Goal: Task Accomplishment & Management: Use online tool/utility

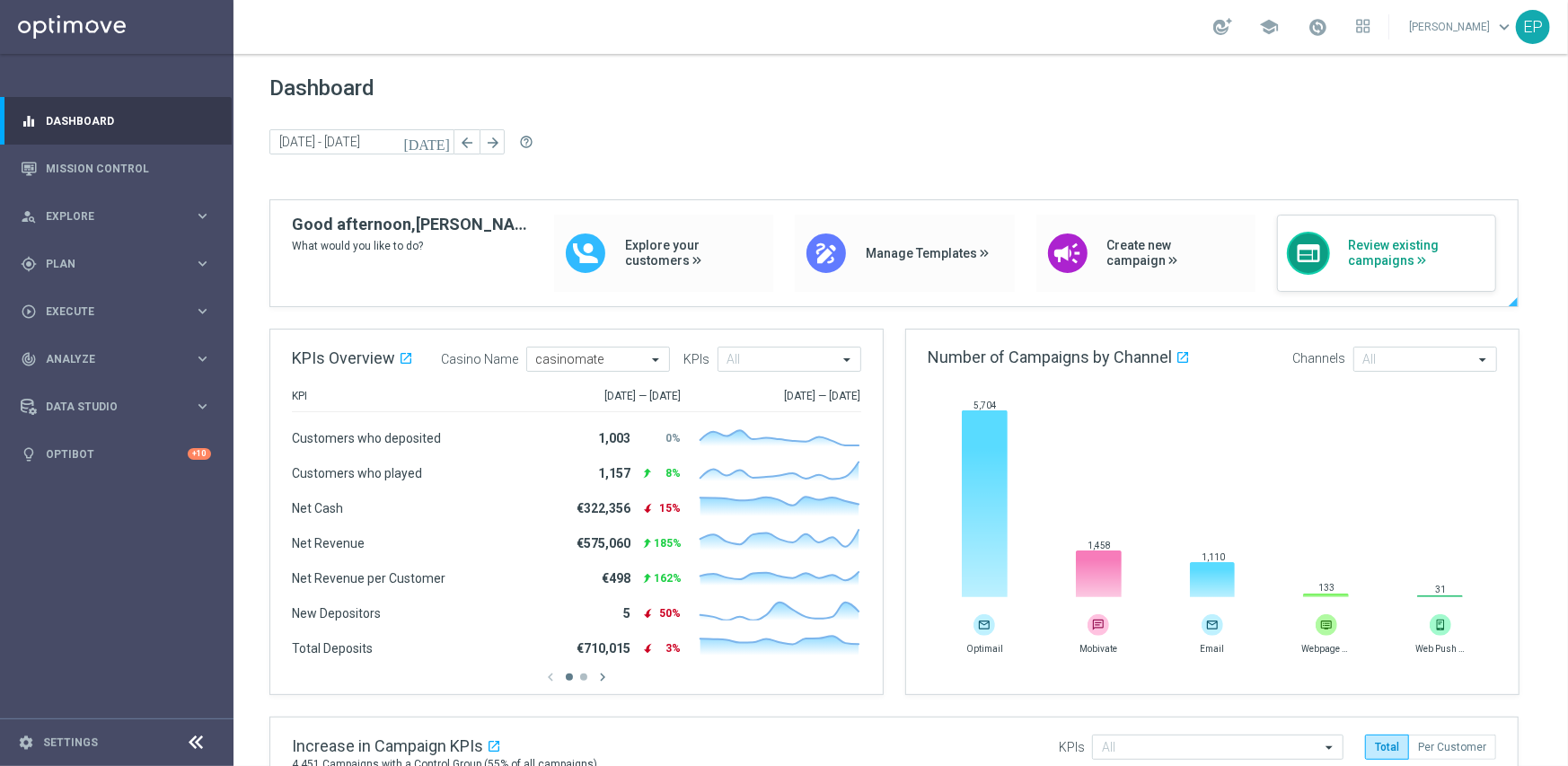
click at [1400, 255] on span "Review existing campaigns" at bounding box center [1418, 253] width 138 height 31
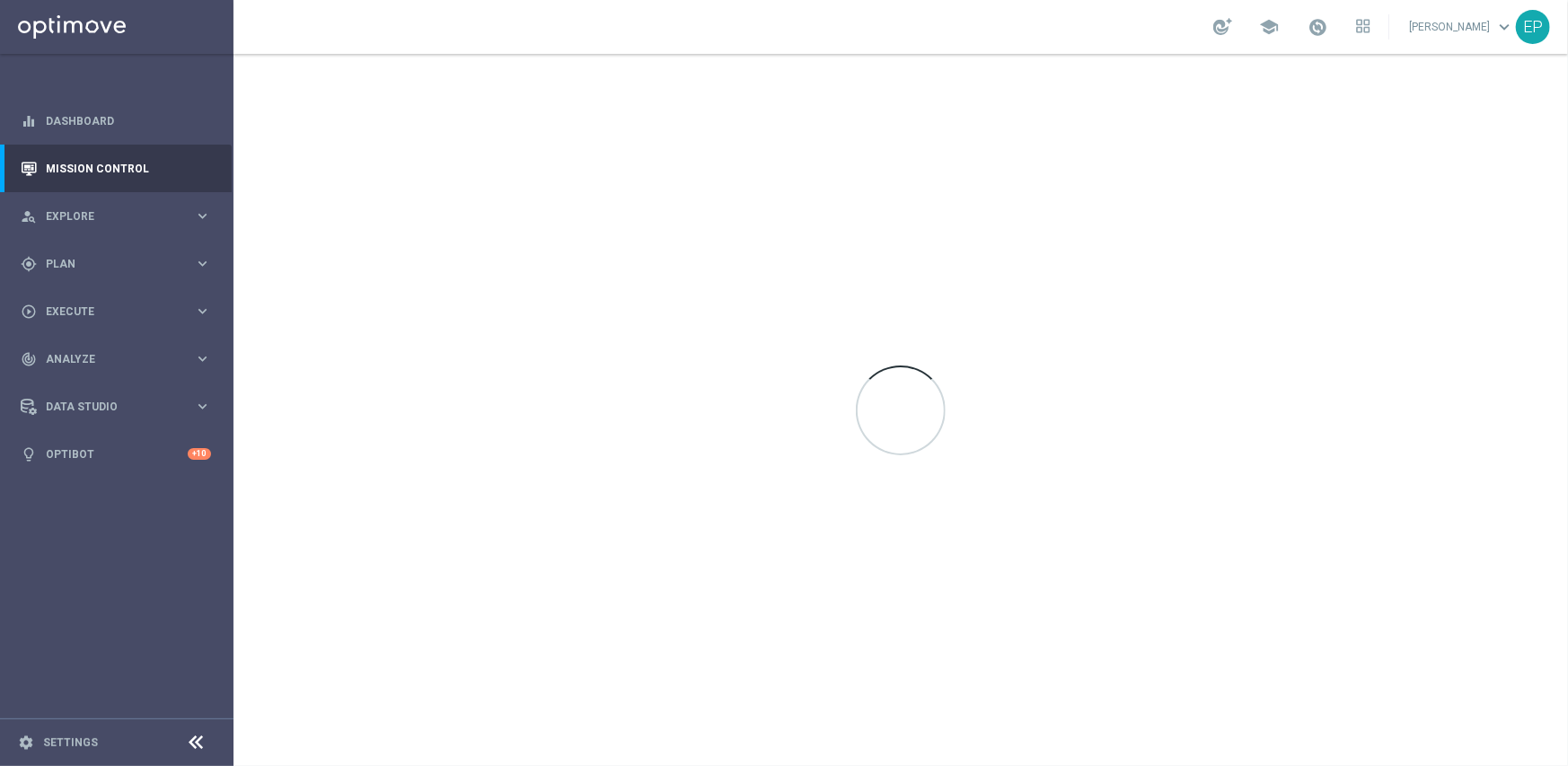
click at [190, 738] on icon at bounding box center [196, 742] width 21 height 21
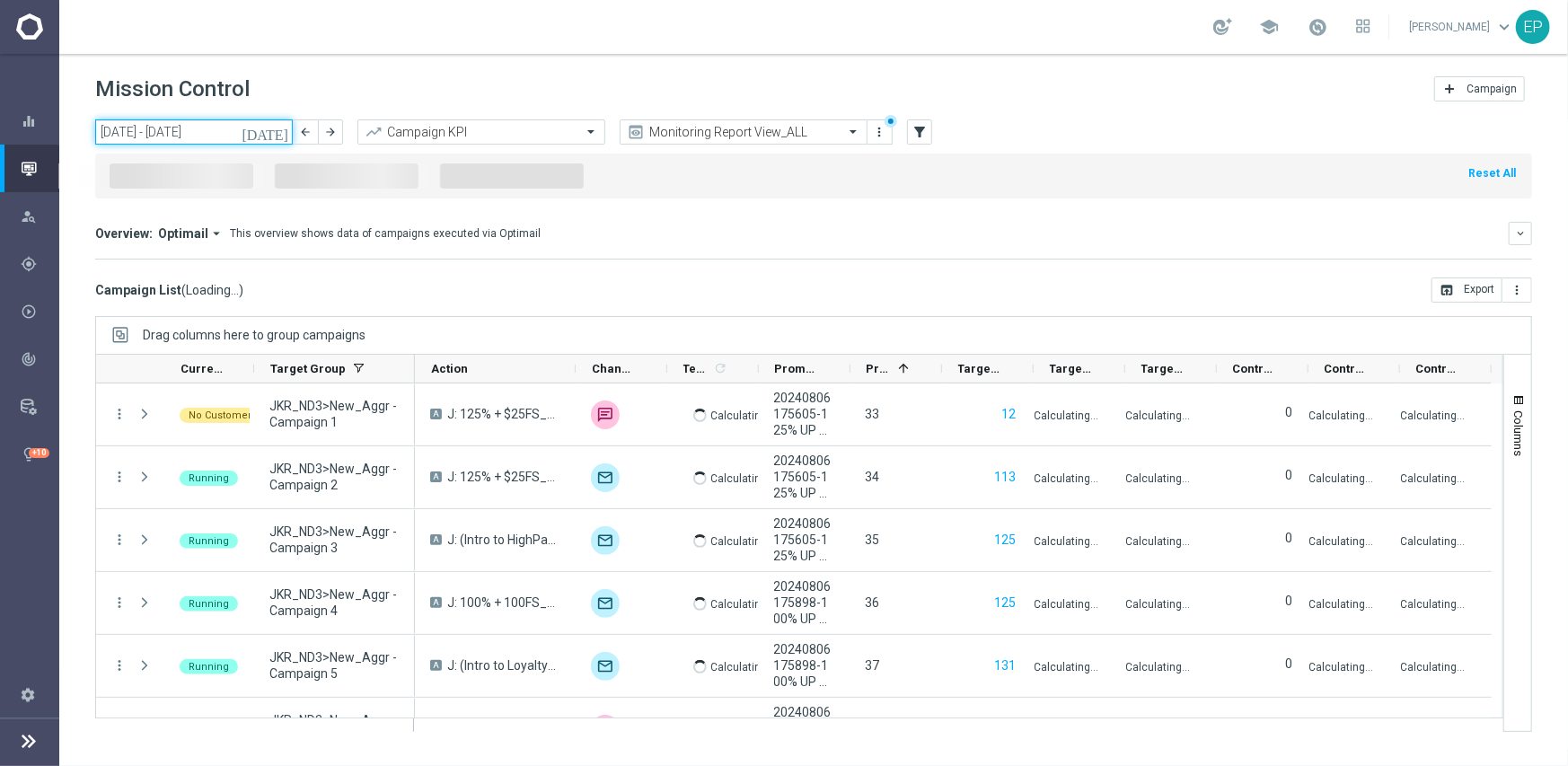
click at [177, 132] on input "[DATE] - [DATE]" at bounding box center [193, 132] width 197 height 25
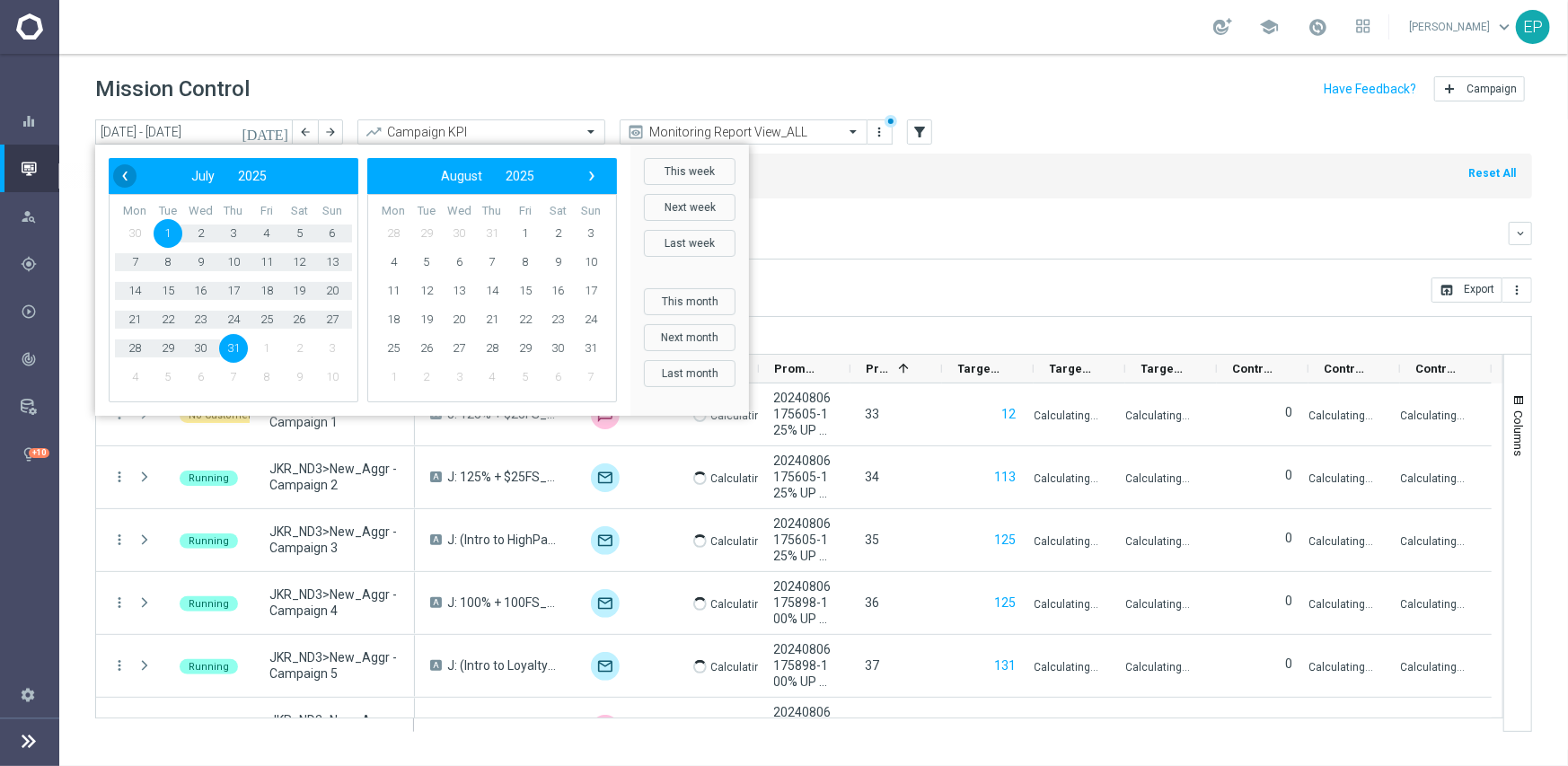
click at [126, 175] on span "‹" at bounding box center [124, 176] width 23 height 23
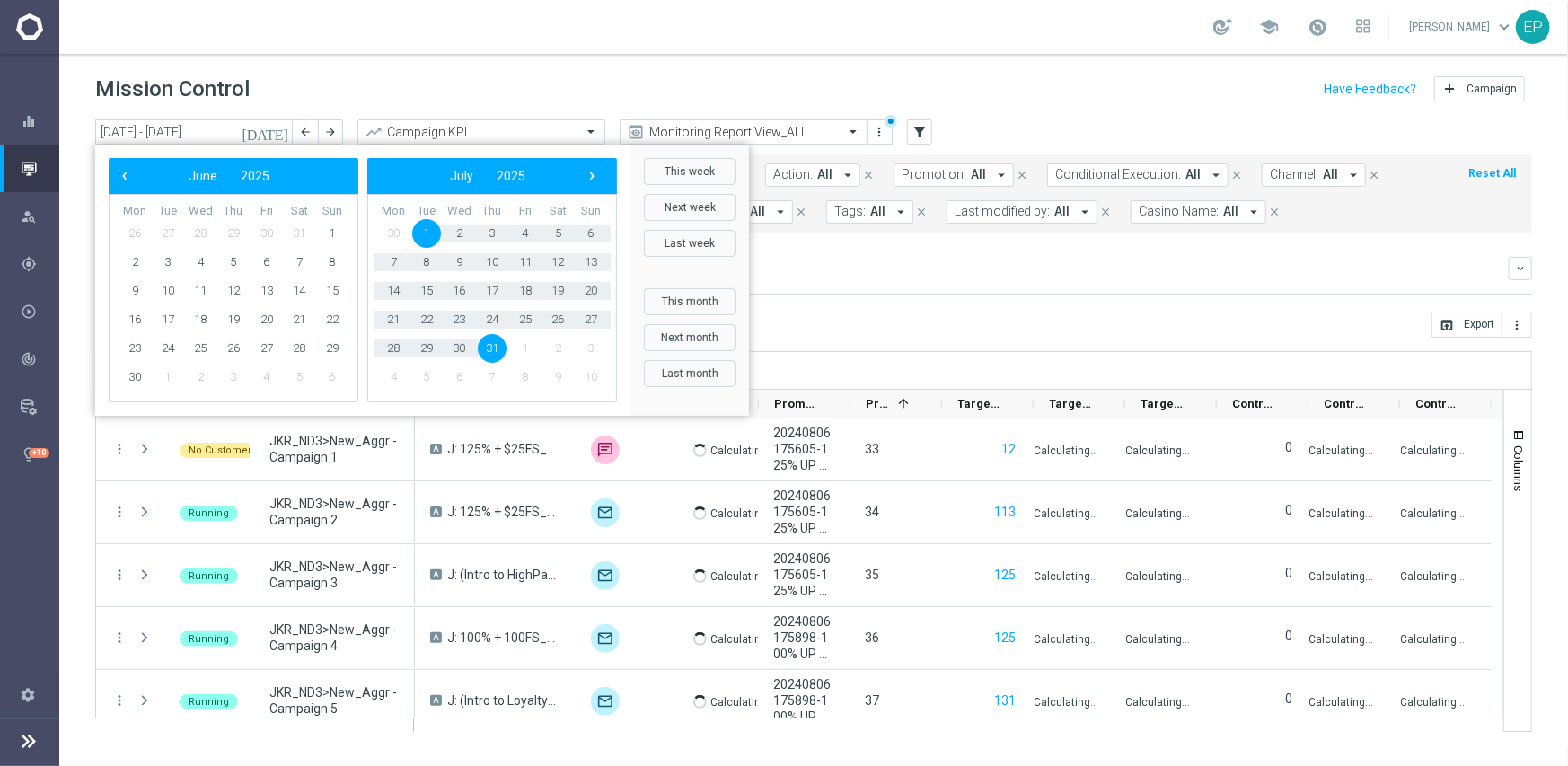
click at [127, 175] on span "‹" at bounding box center [124, 176] width 23 height 23
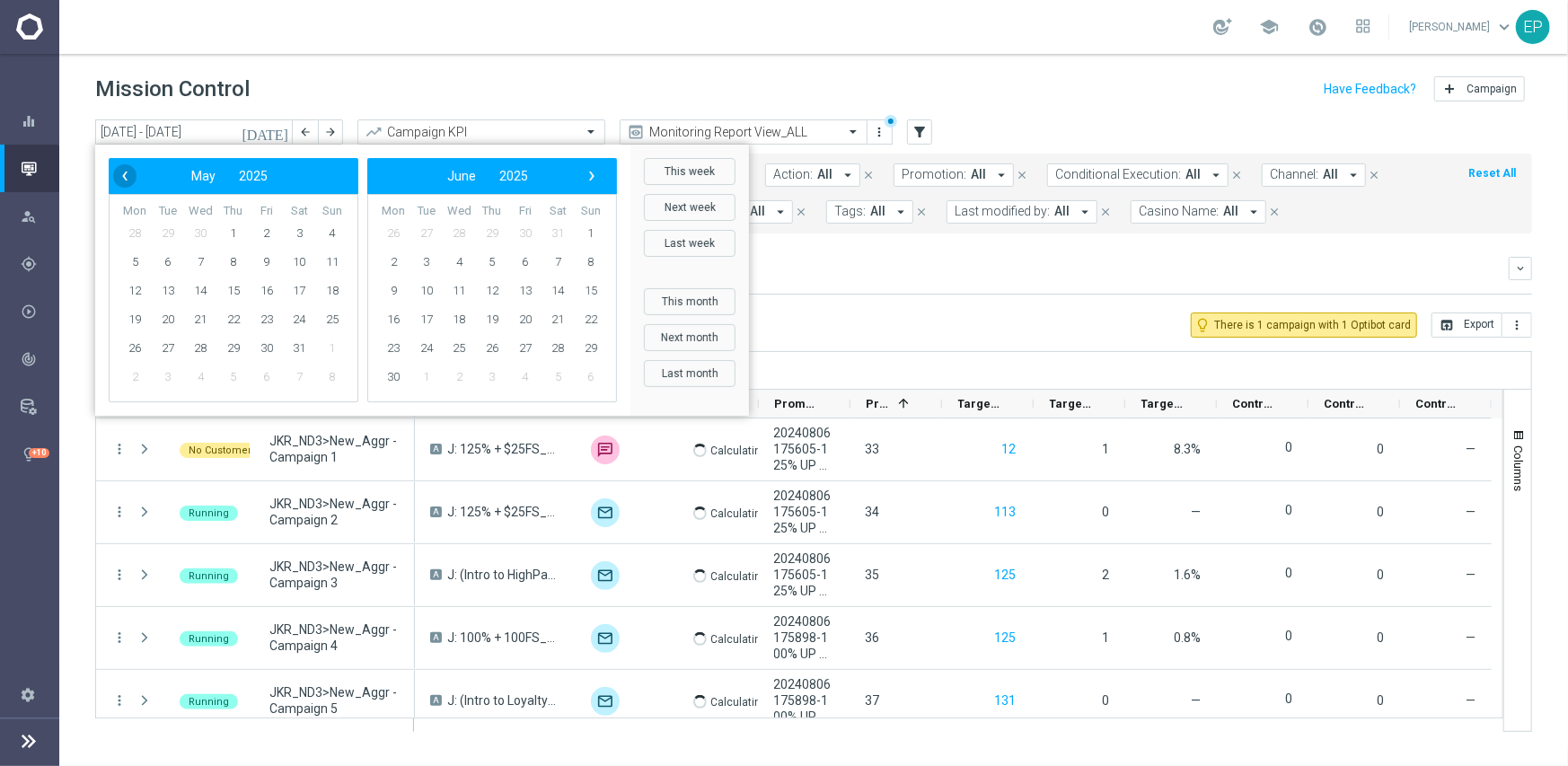
click at [125, 178] on span "‹" at bounding box center [124, 176] width 23 height 23
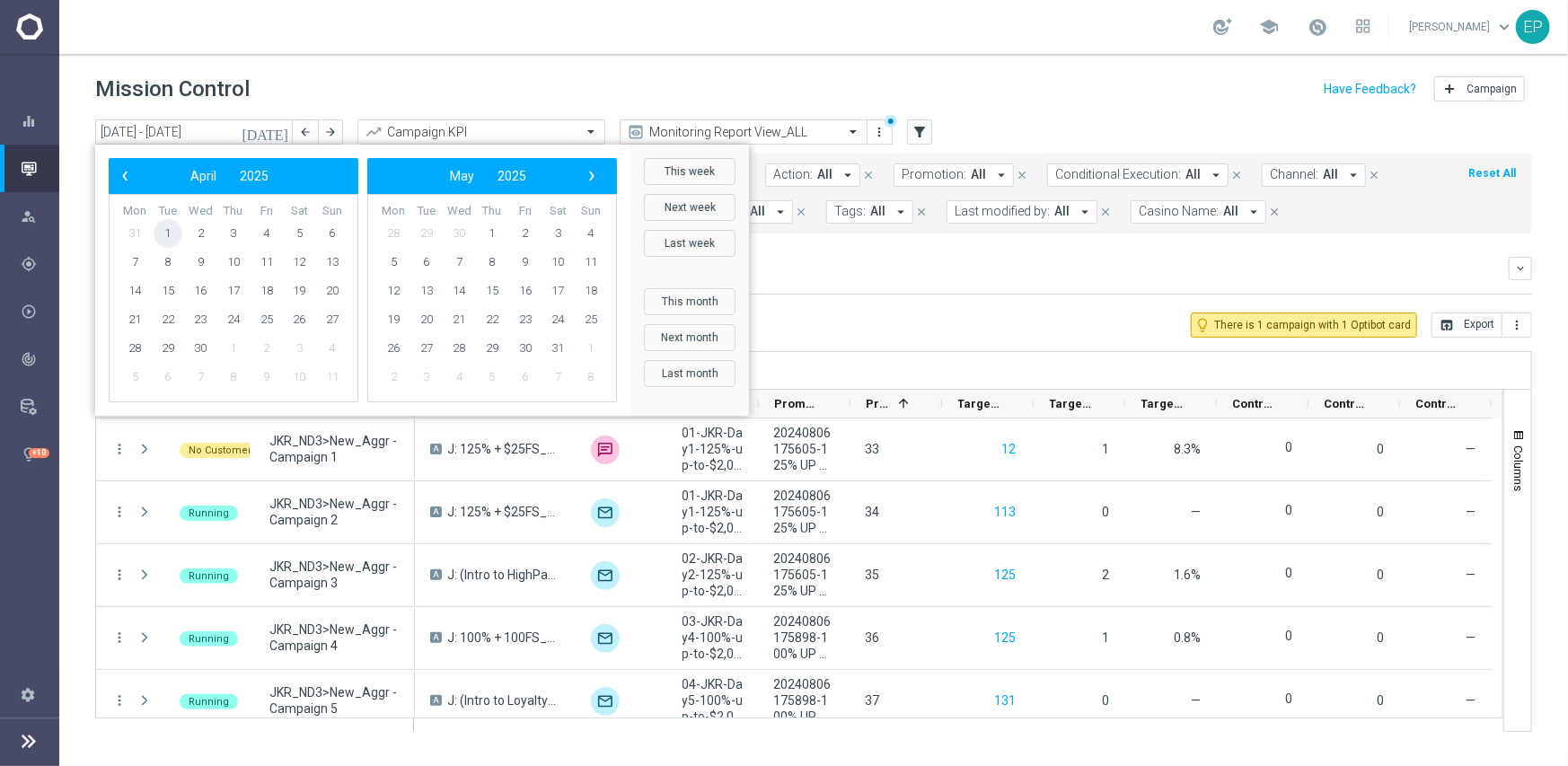
click at [166, 235] on span "1" at bounding box center [167, 234] width 29 height 29
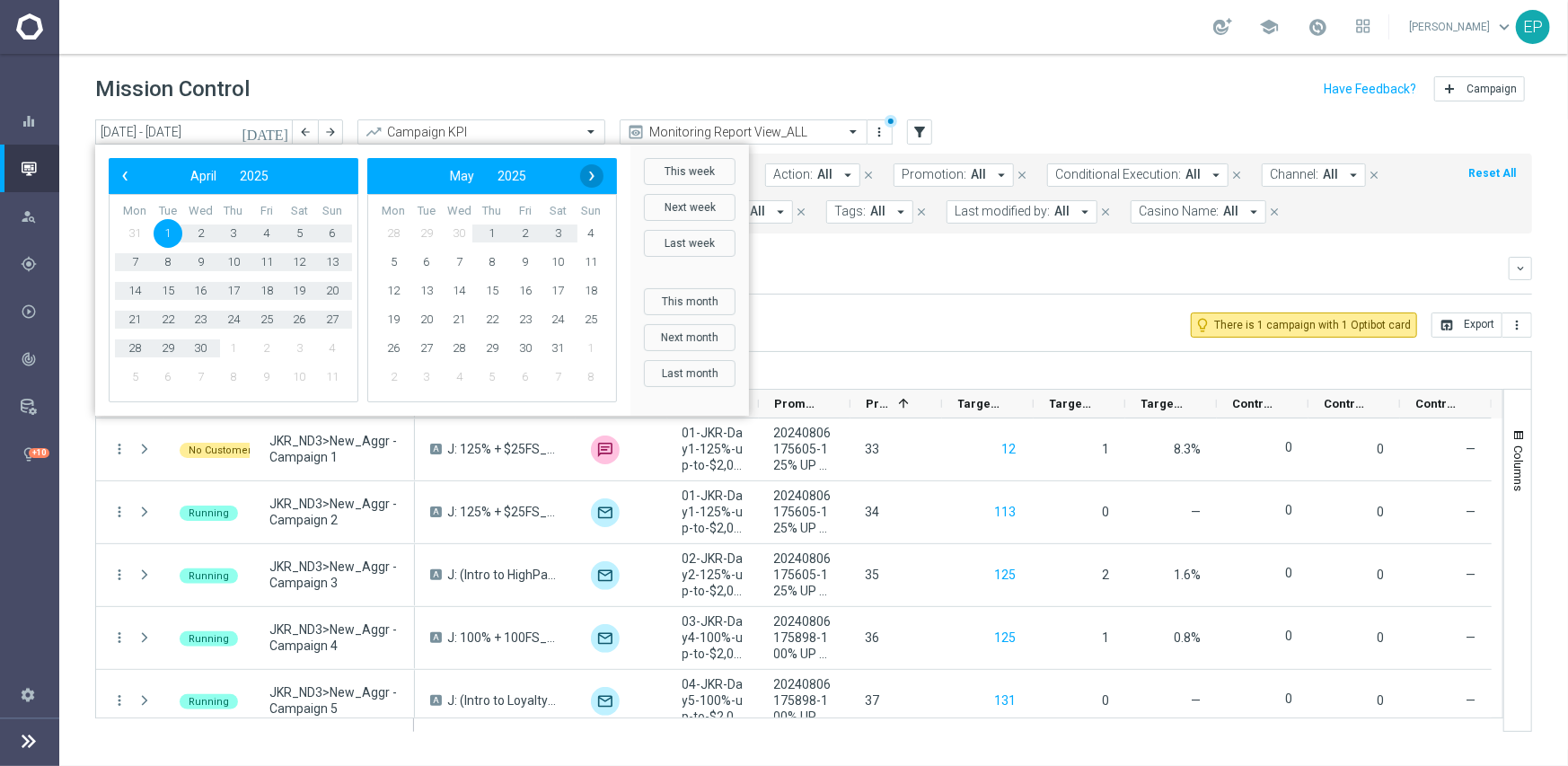
click at [593, 173] on span "›" at bounding box center [592, 176] width 23 height 23
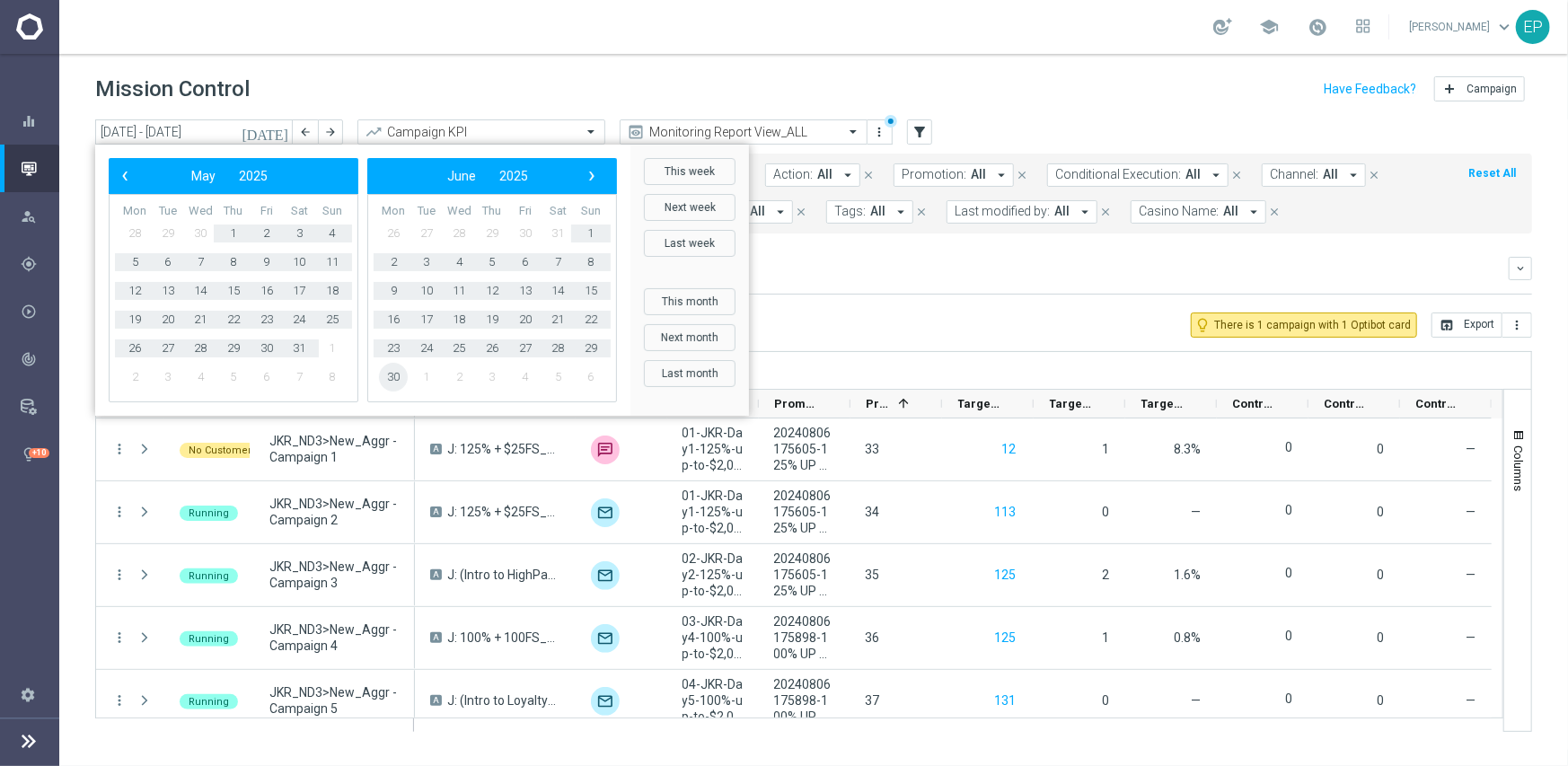
click at [387, 380] on span "30" at bounding box center [393, 376] width 29 height 29
type input "[DATE] - [DATE]"
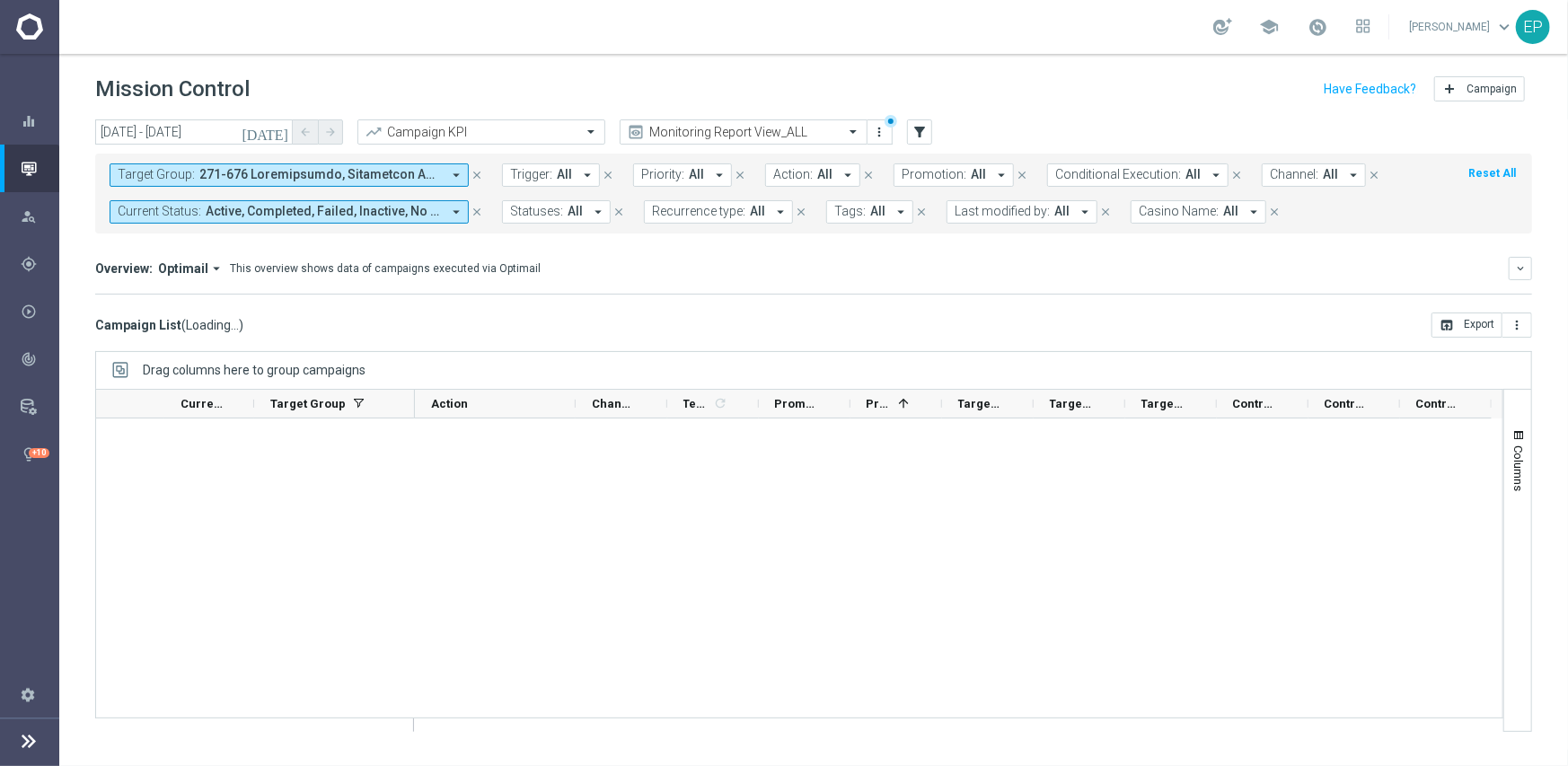
click at [1147, 209] on span "Casino Name:" at bounding box center [1179, 211] width 80 height 15
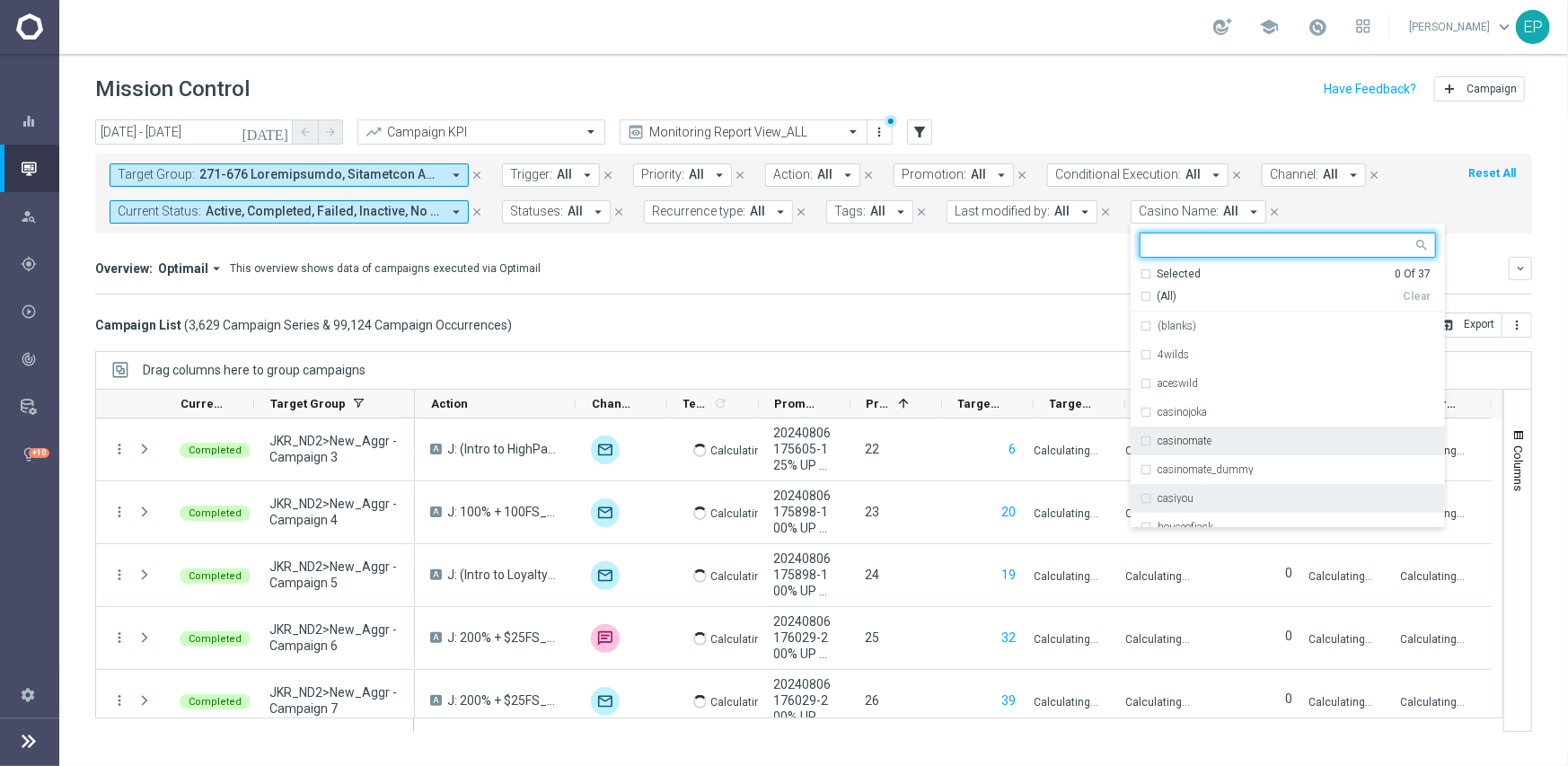
click at [1198, 502] on div "casiyou" at bounding box center [1297, 499] width 278 height 11
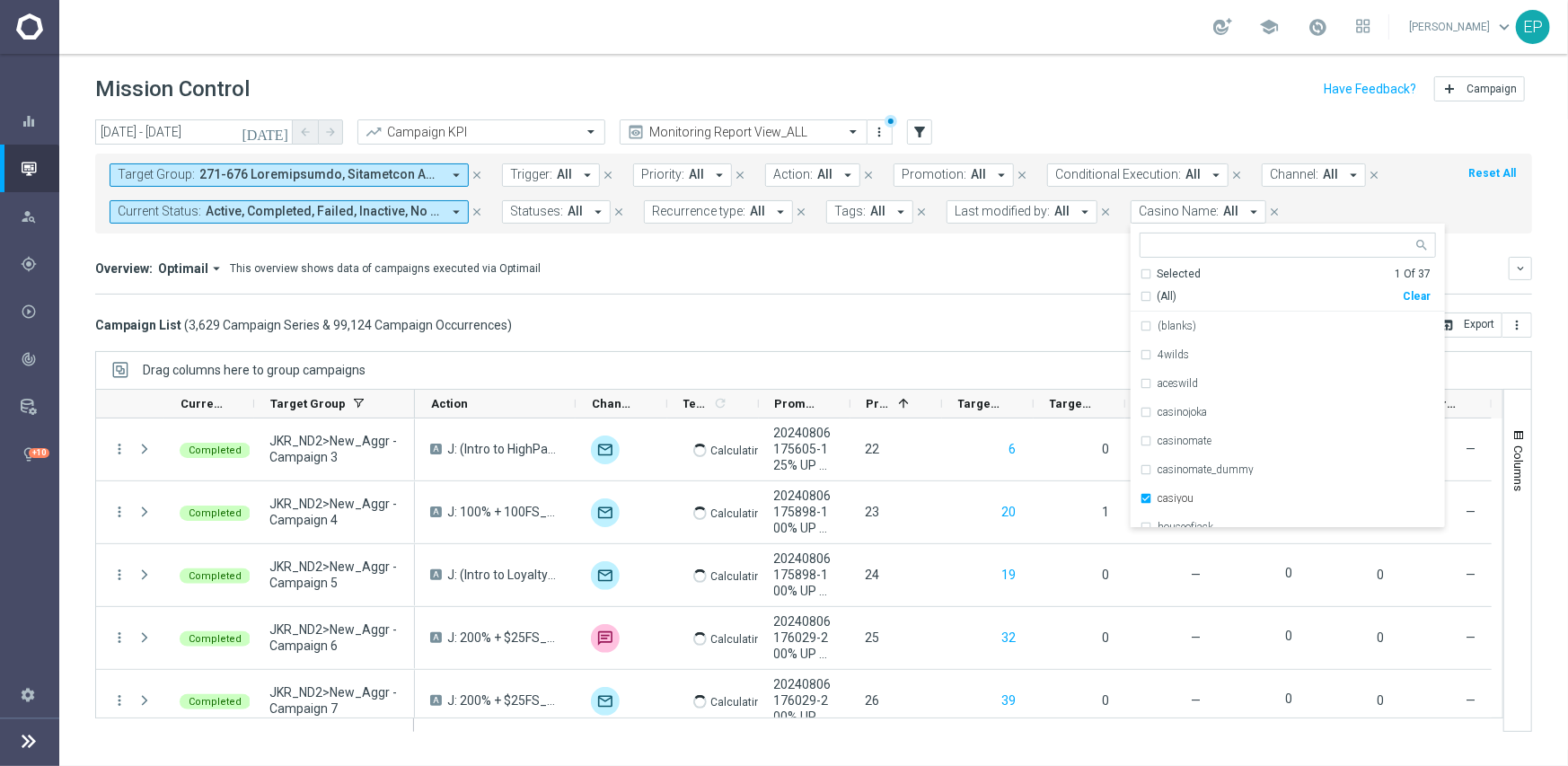
click at [882, 279] on div "Overview: Optimail arrow_drop_down This overview shows data of campaigns execut…" at bounding box center [814, 268] width 1437 height 23
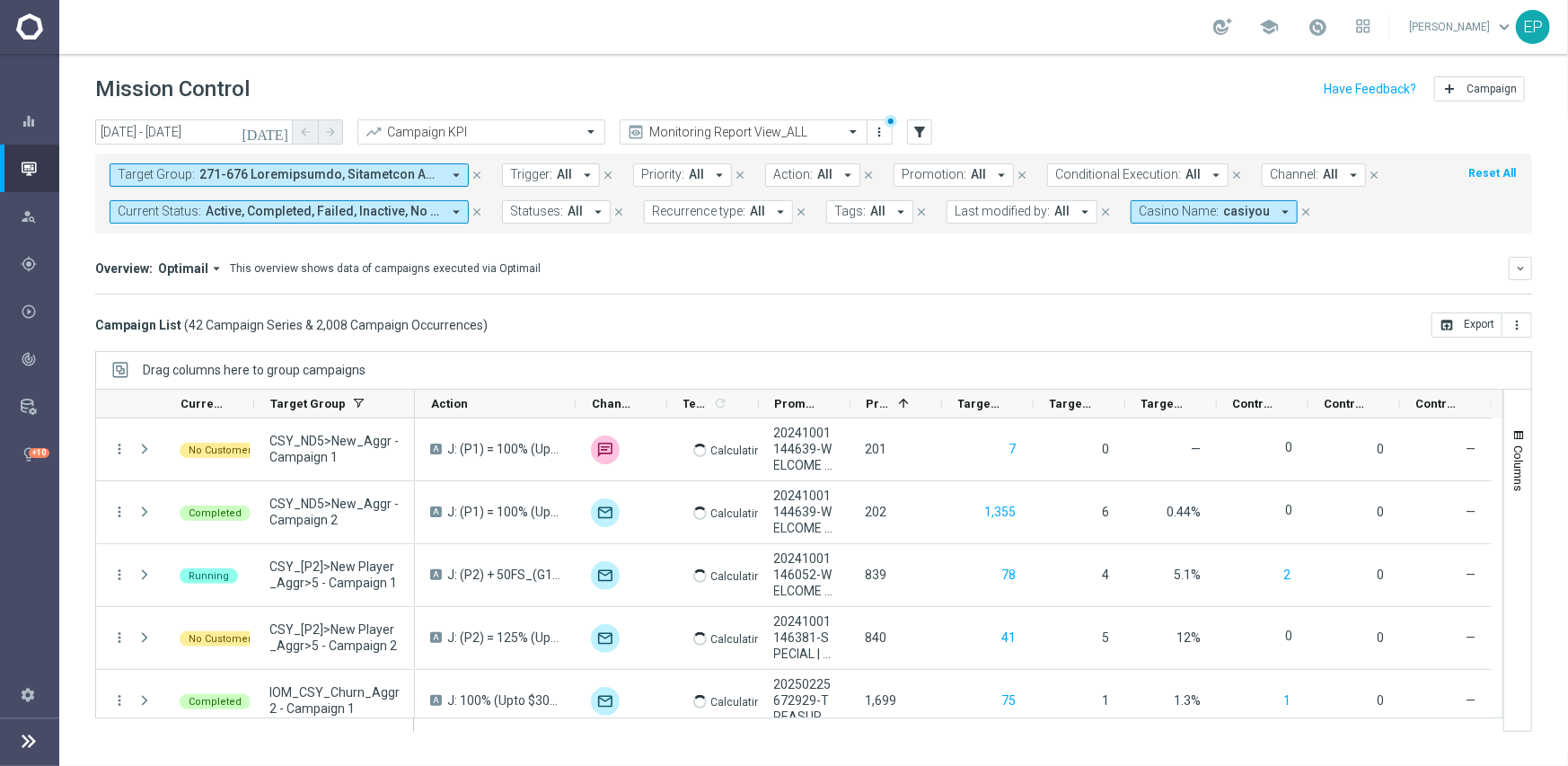
click at [346, 167] on span at bounding box center [320, 175] width 242 height 15
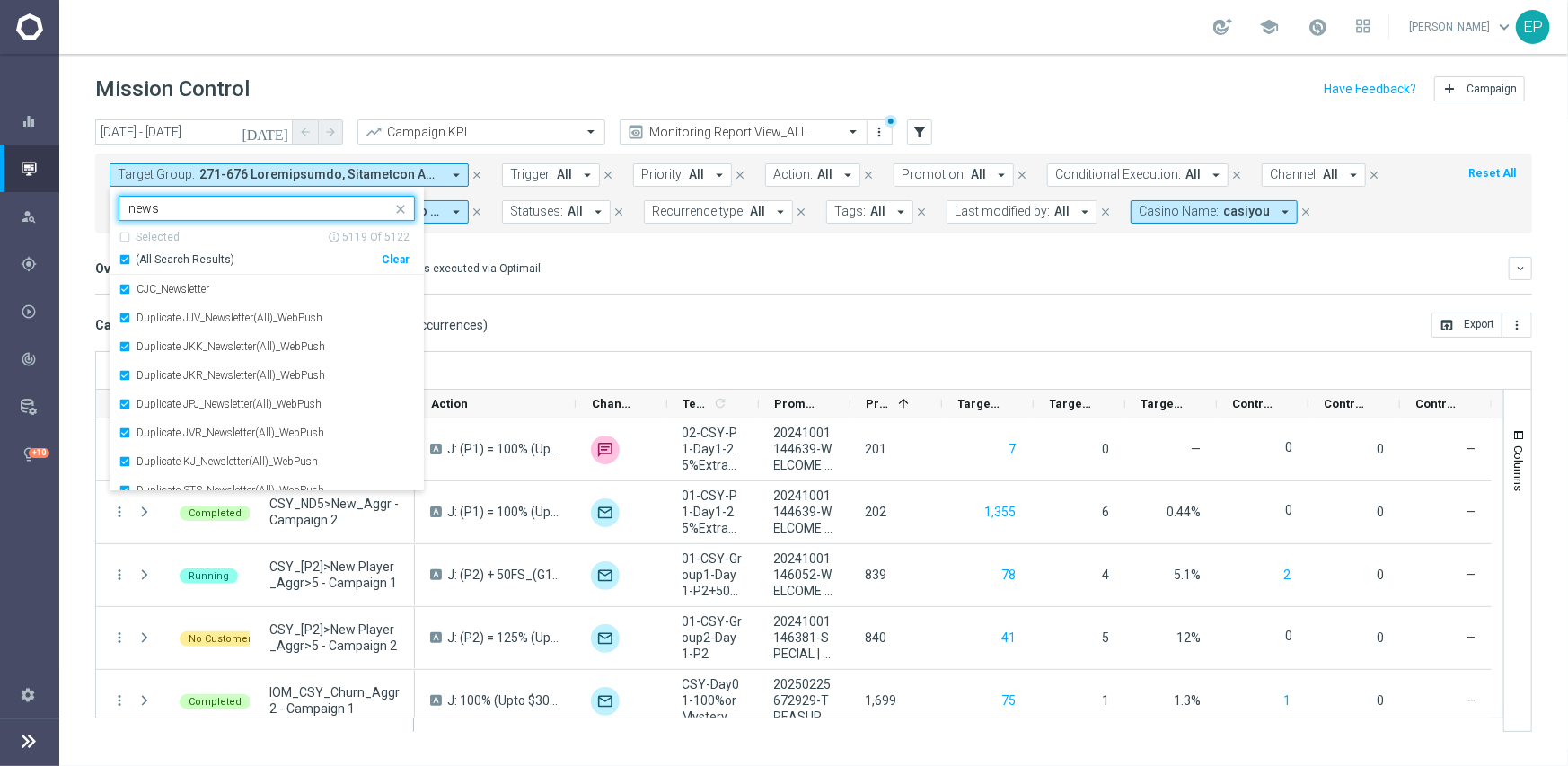
type input "news"
click at [633, 266] on div "Overview: Optimail arrow_drop_down This overview shows data of campaigns execut…" at bounding box center [802, 268] width 1414 height 16
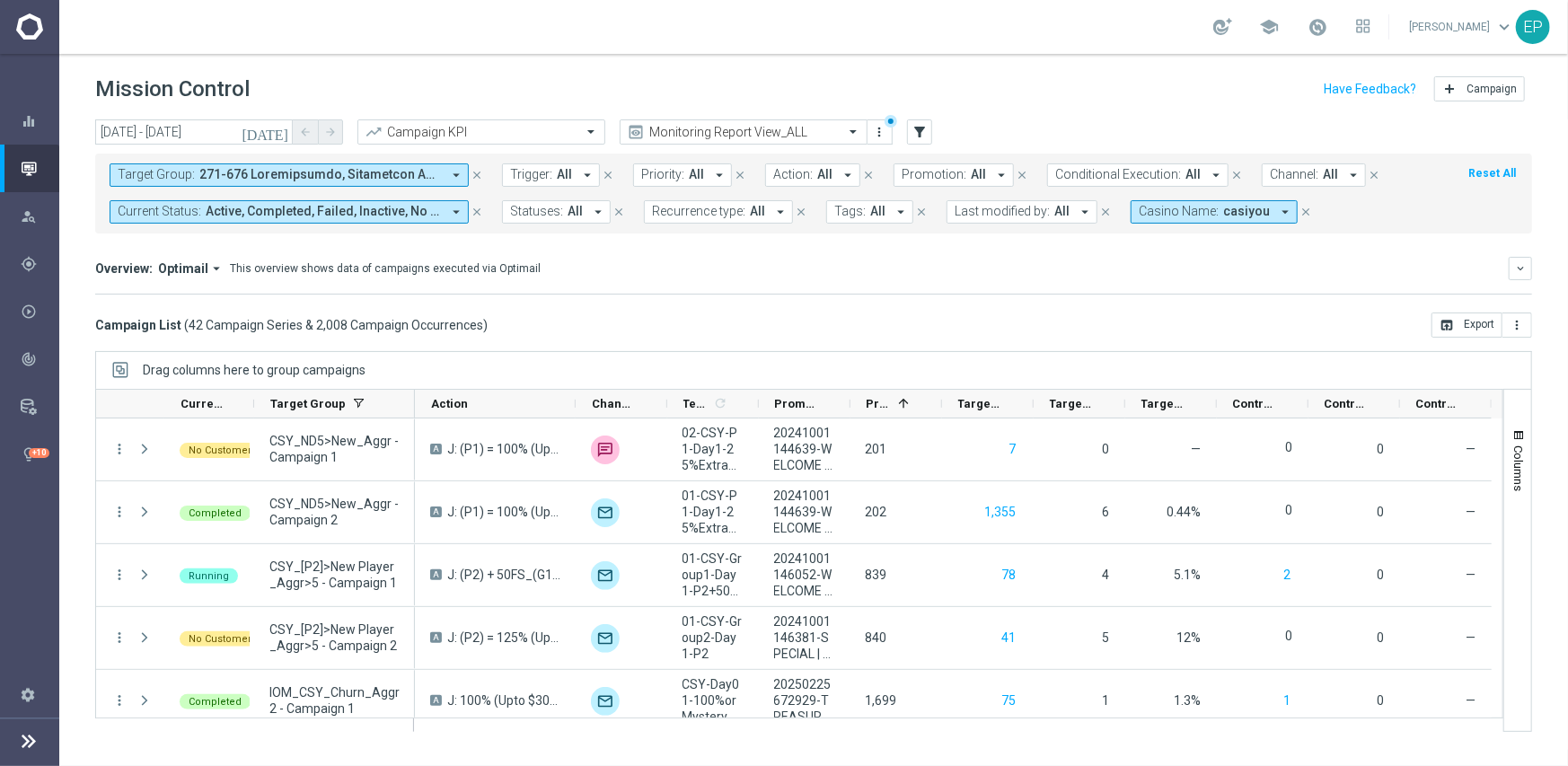
click at [480, 171] on icon "close" at bounding box center [477, 175] width 12 height 12
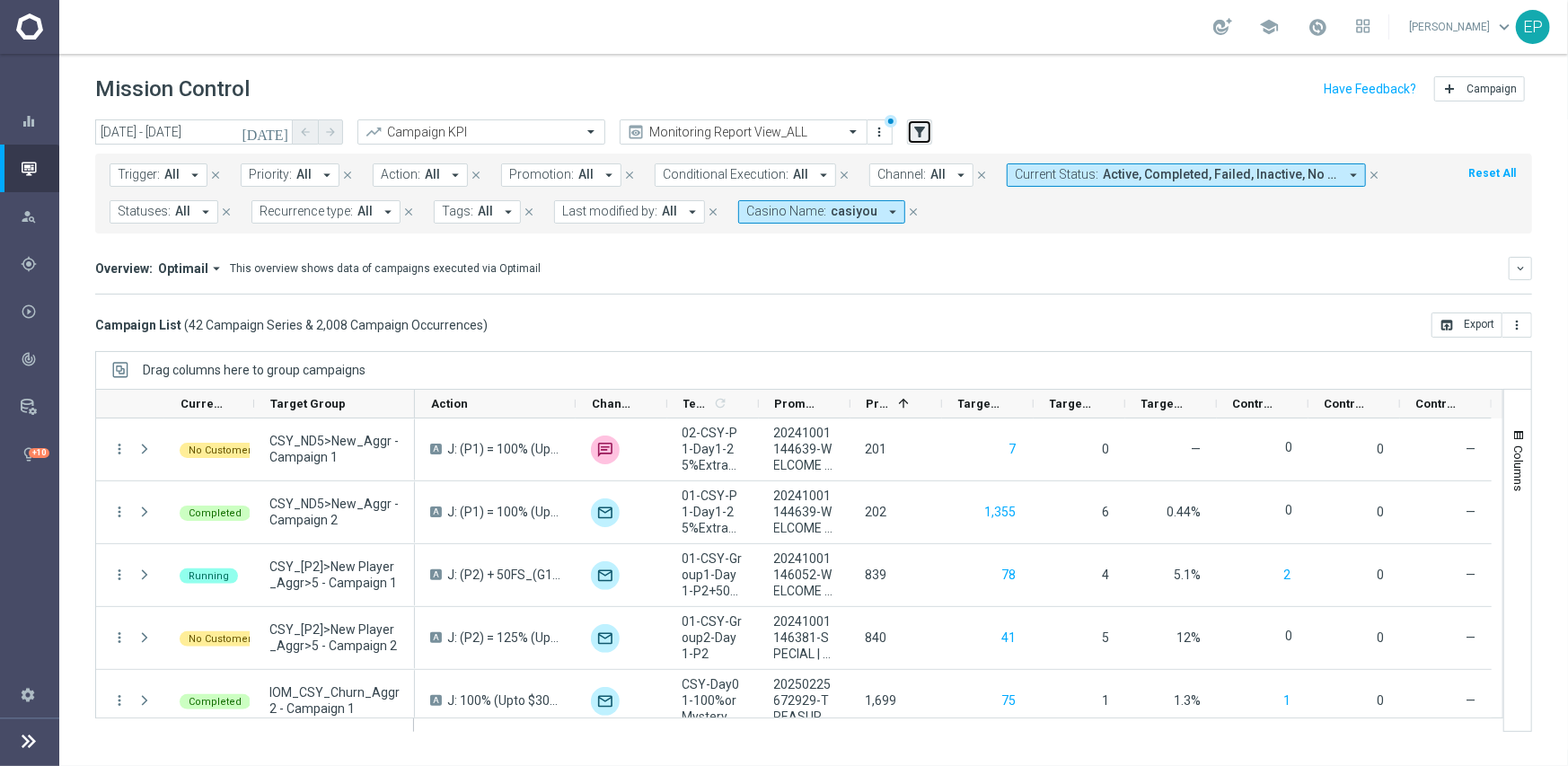
click at [911, 127] on icon "filter_alt" at bounding box center [919, 132] width 16 height 16
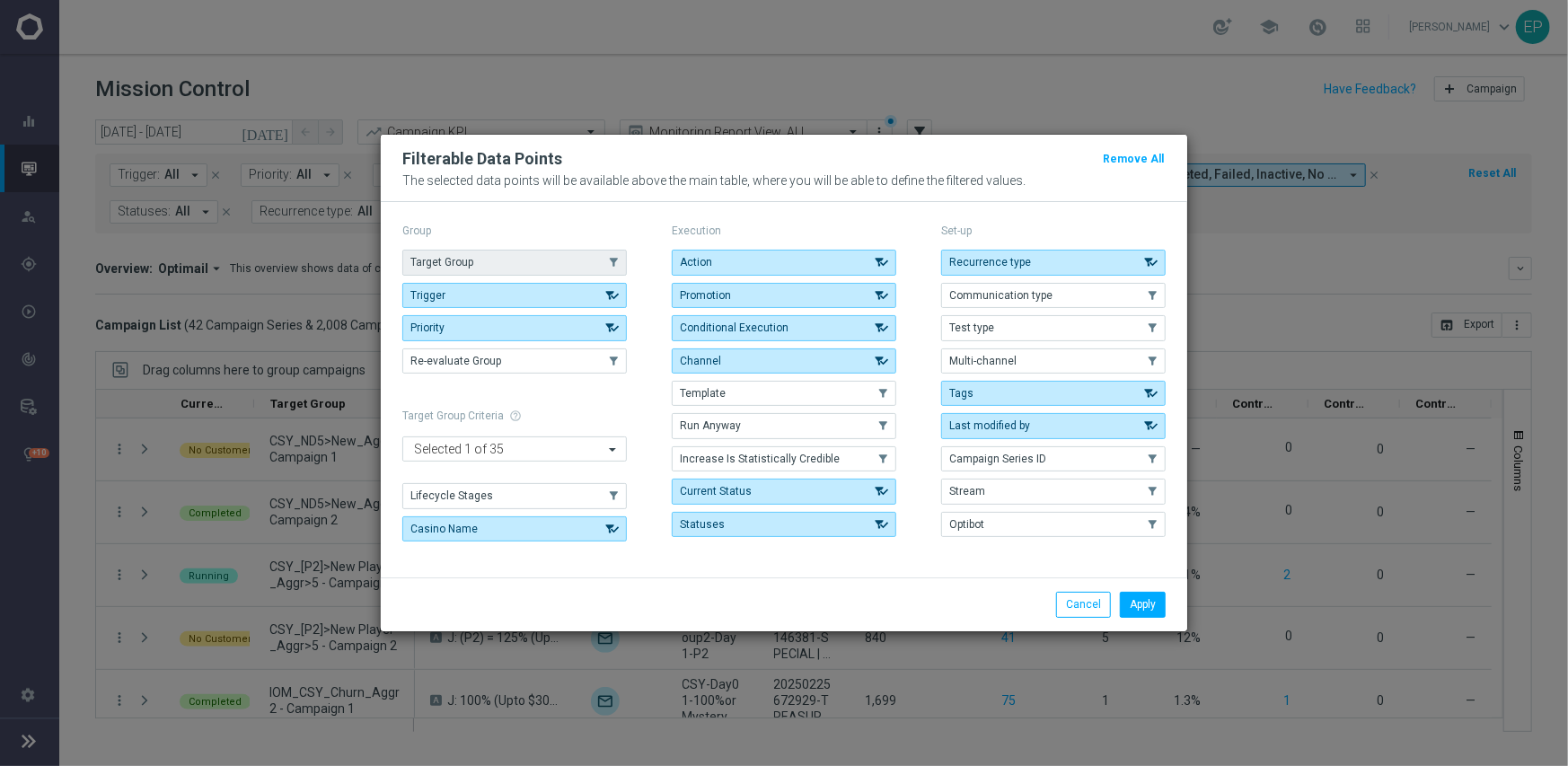
click at [526, 258] on button "Target Group" at bounding box center [515, 262] width 224 height 25
click at [1139, 596] on button "Apply" at bounding box center [1142, 603] width 46 height 25
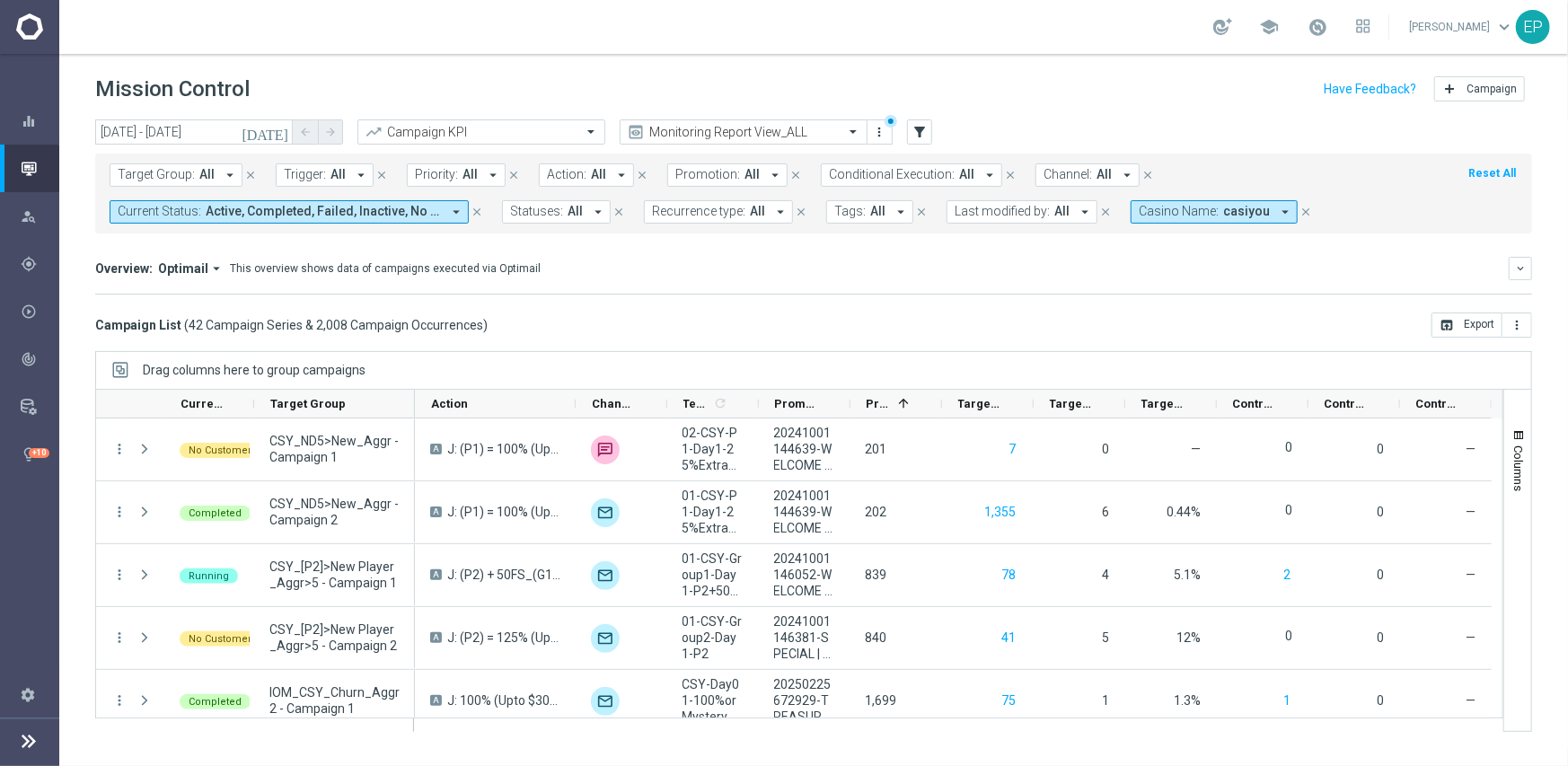
click at [178, 173] on span "Target Group:" at bounding box center [156, 175] width 78 height 15
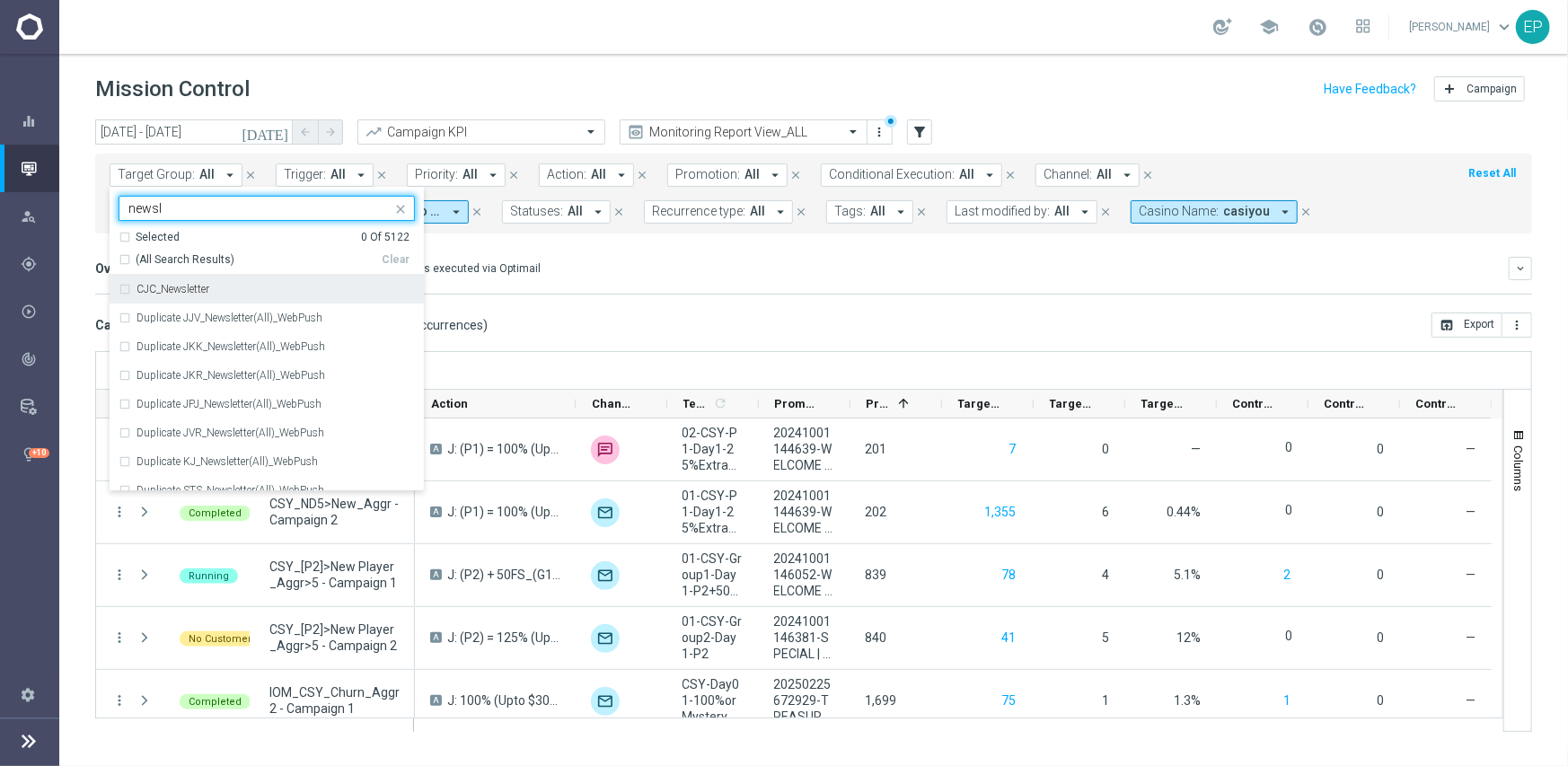
click at [175, 252] on span "(All Search Results)" at bounding box center [185, 260] width 99 height 15
type input "newsl"
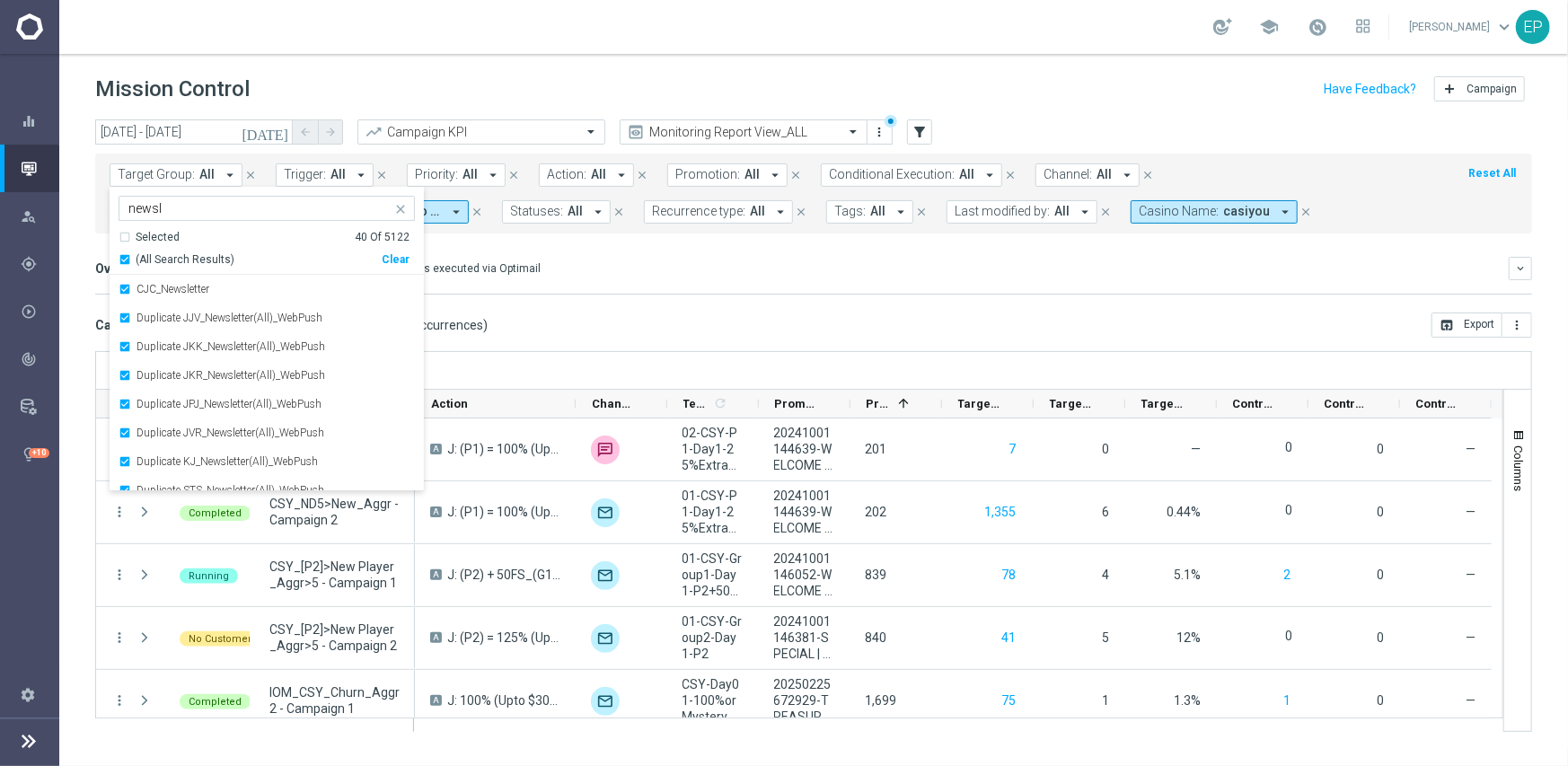
click at [629, 279] on div "Overview: Optimail arrow_drop_down This overview shows data of campaigns execut…" at bounding box center [814, 268] width 1437 height 23
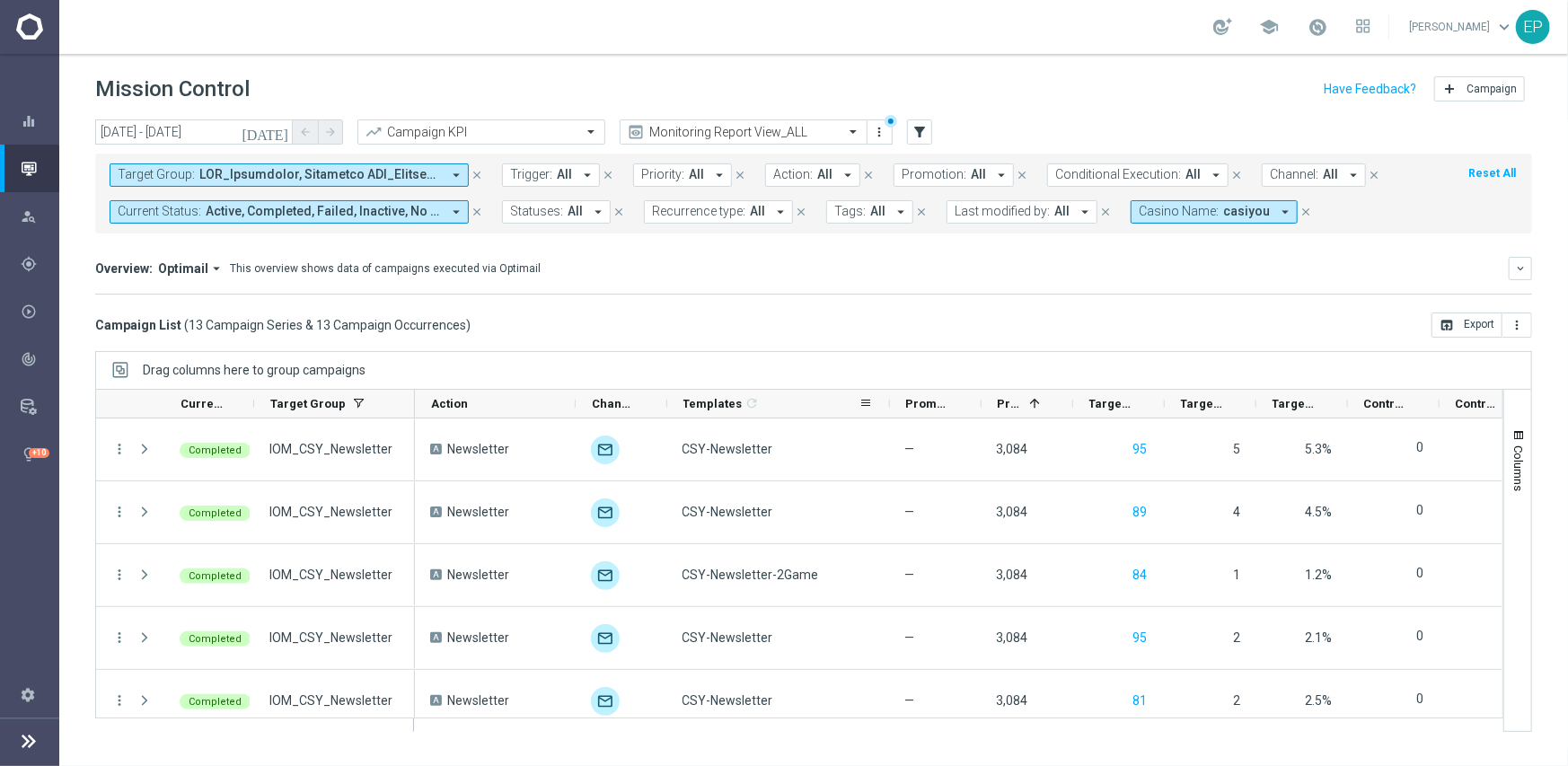
drag, startPoint x: 754, startPoint y: 402, endPoint x: 886, endPoint y: 400, distance: 132.0
click at [887, 400] on div at bounding box center [891, 404] width 7 height 28
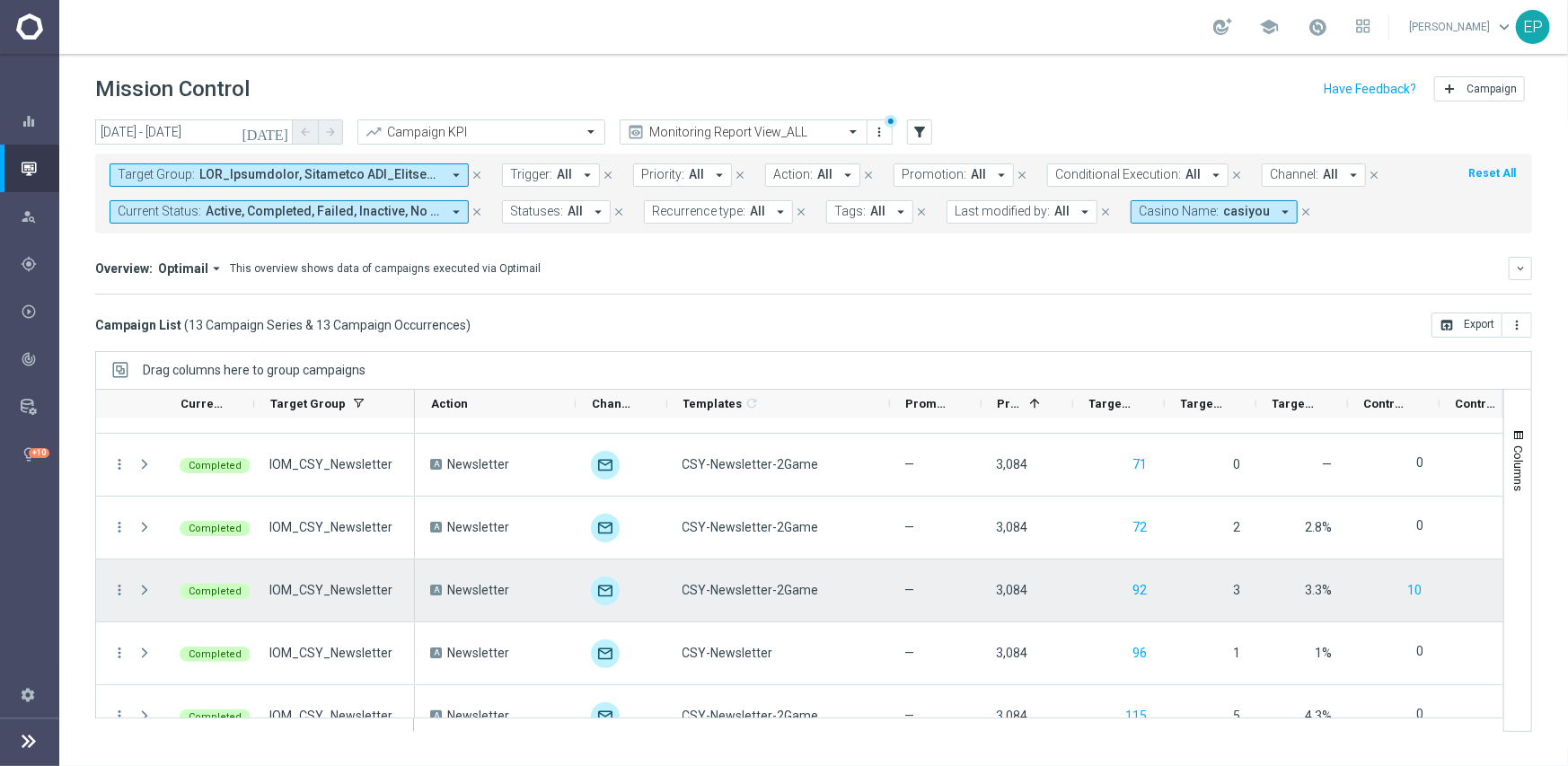
scroll to position [269, 0]
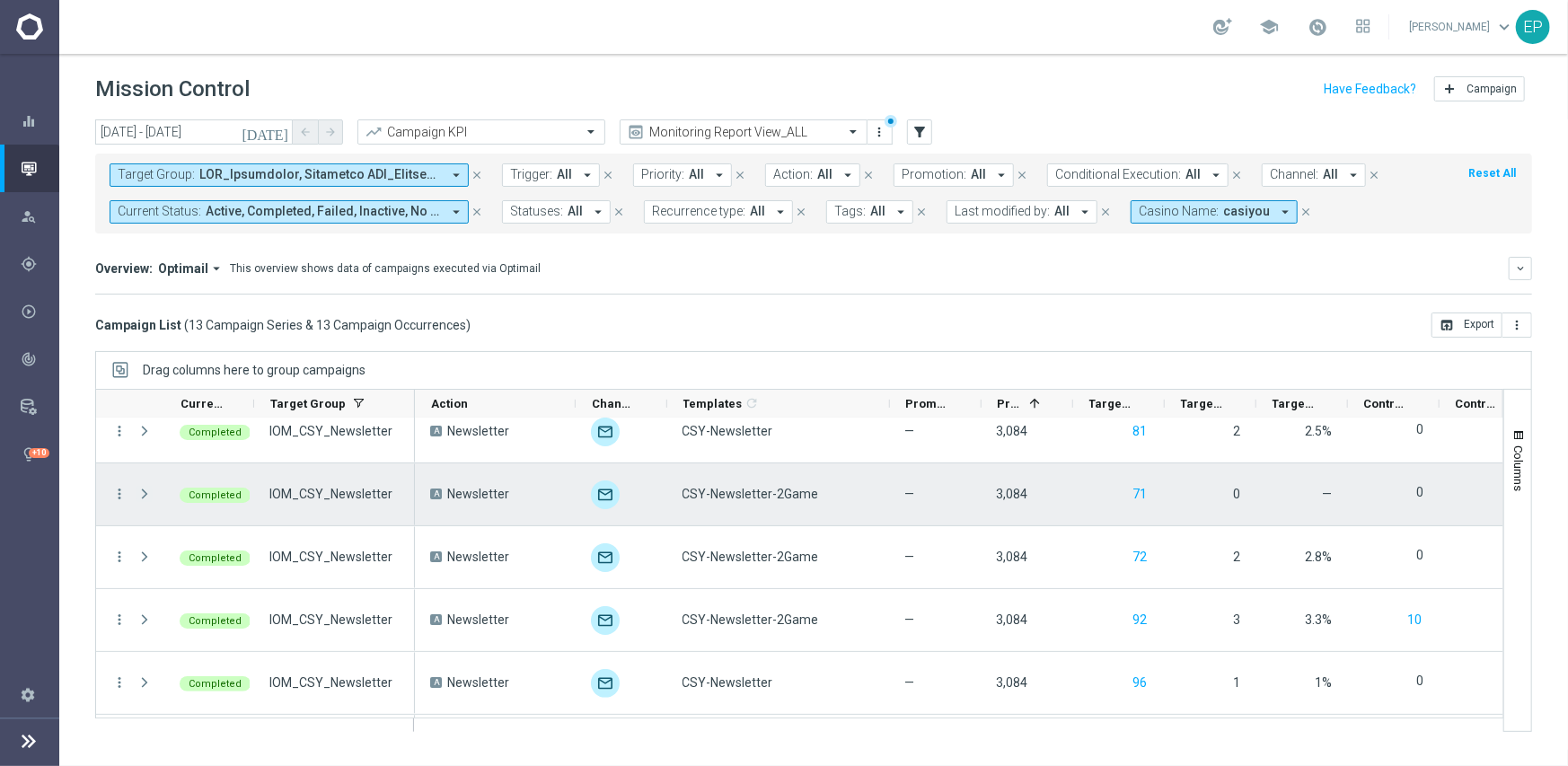
click at [147, 496] on span "Press SPACE to select this row." at bounding box center [144, 493] width 16 height 14
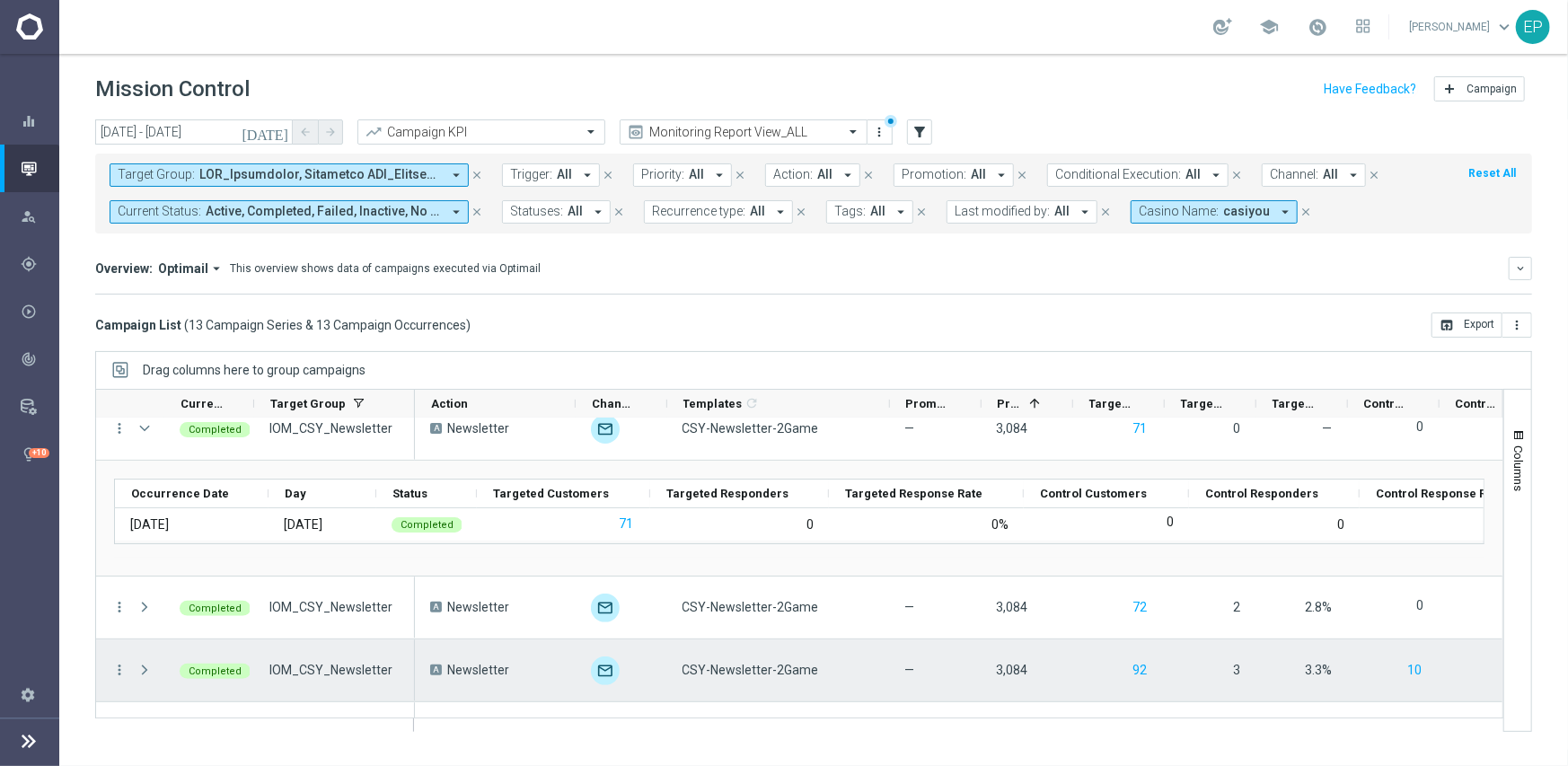
scroll to position [359, 0]
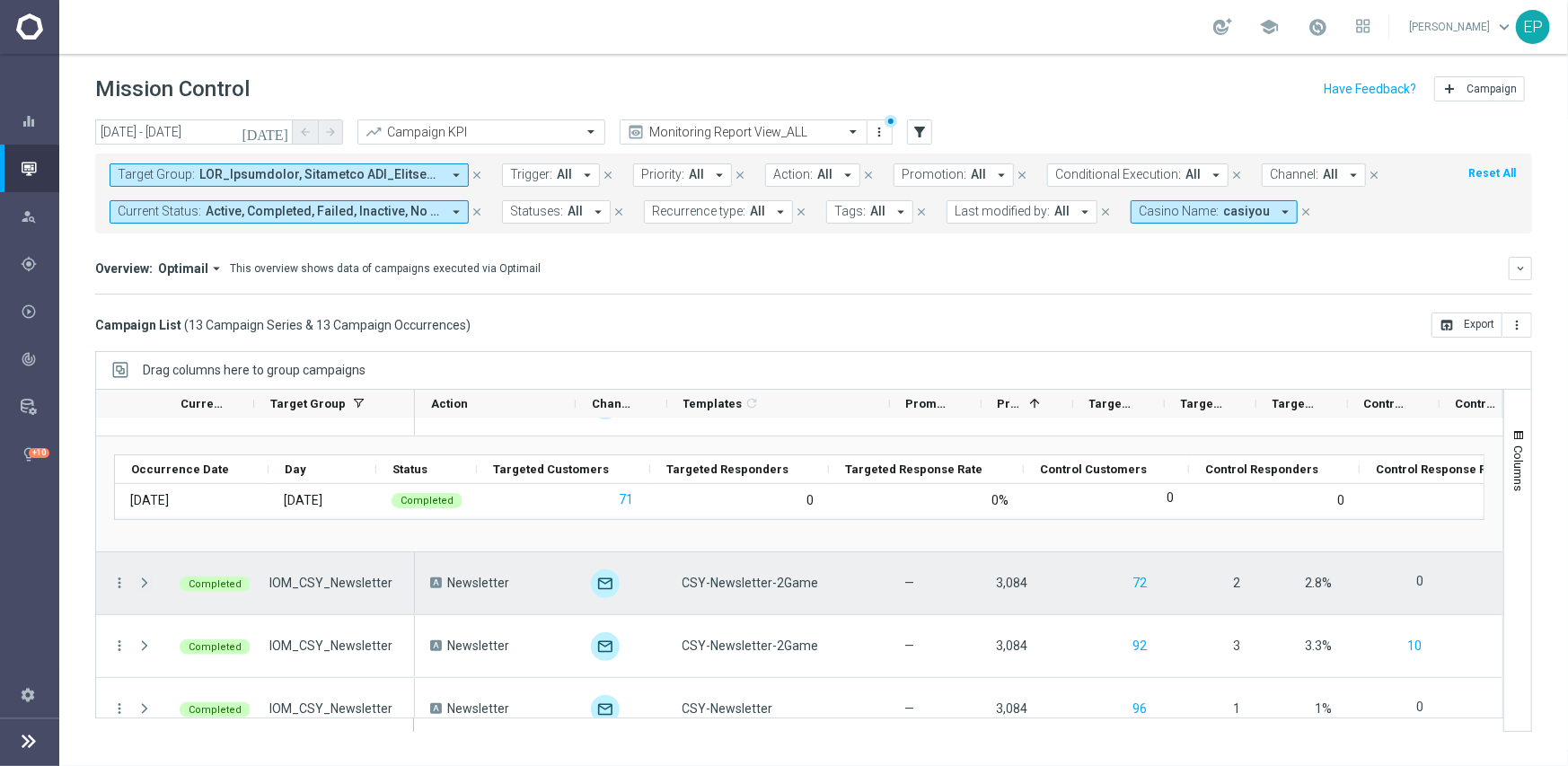
click at [143, 581] on span "Press SPACE to select this row." at bounding box center [144, 582] width 16 height 14
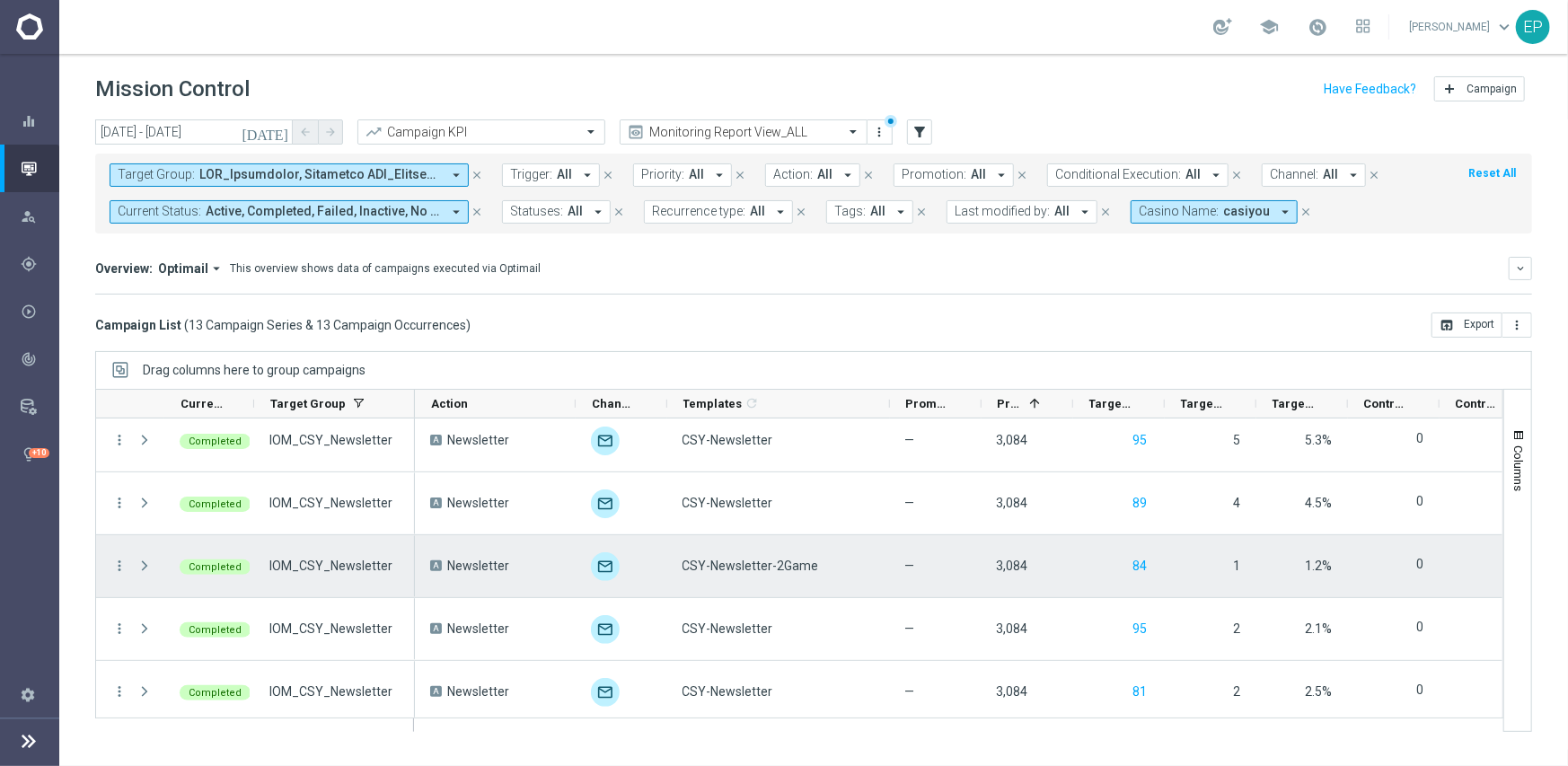
scroll to position [0, 0]
